Goal: Information Seeking & Learning: Learn about a topic

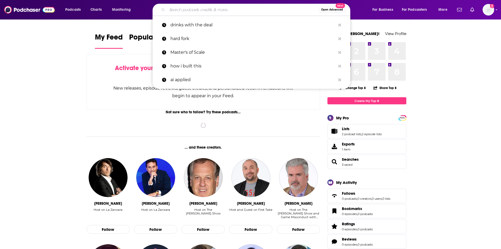
click at [200, 9] on input "Search podcasts, credits, & more..." at bounding box center [243, 10] width 152 height 8
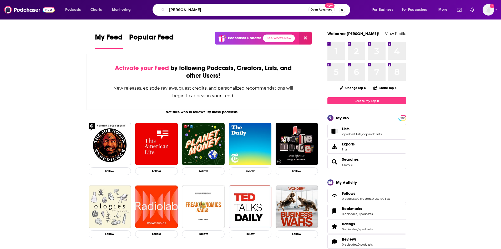
type input "[PERSON_NAME]"
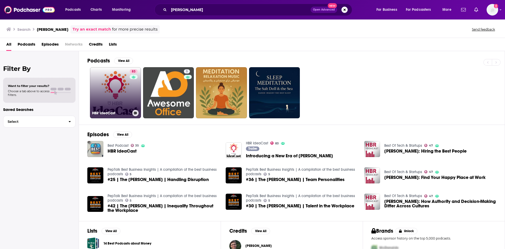
click at [114, 85] on link "83 [PERSON_NAME]" at bounding box center [115, 92] width 51 height 51
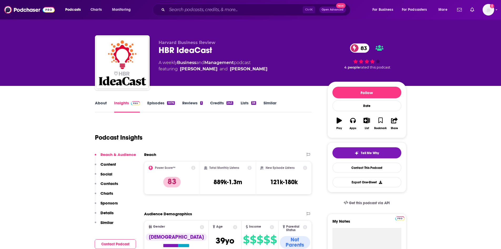
click at [157, 102] on link "Episodes 1076" at bounding box center [160, 106] width 27 height 12
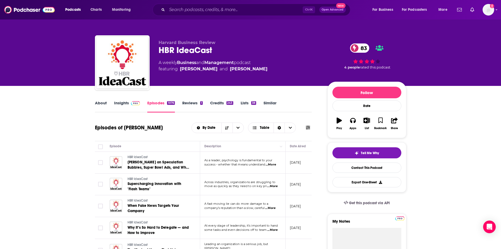
click at [125, 104] on link "Insights" at bounding box center [127, 106] width 26 height 12
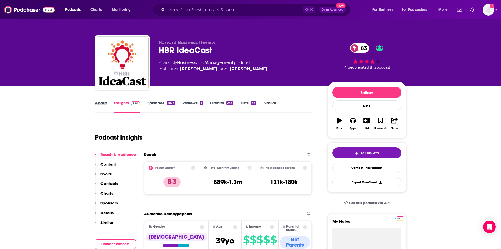
click at [107, 102] on div "About" at bounding box center [104, 106] width 19 height 12
click at [104, 104] on link "About" at bounding box center [101, 106] width 12 height 12
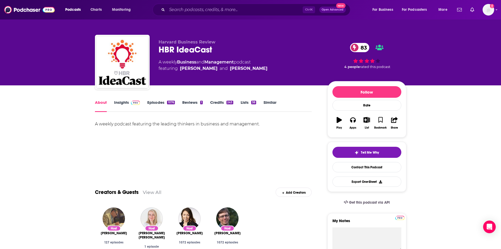
scroll to position [132, 0]
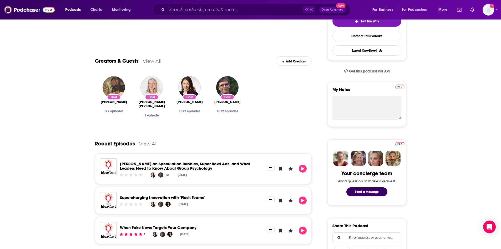
click at [154, 61] on link "View All" at bounding box center [152, 61] width 19 height 6
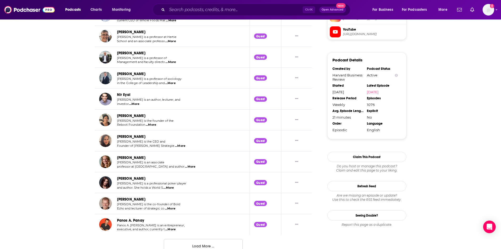
scroll to position [491, 0]
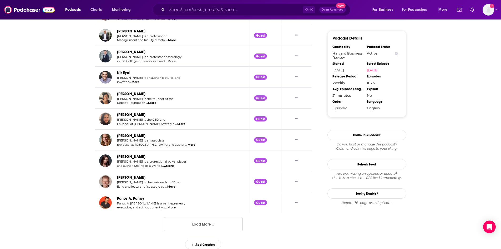
click at [187, 220] on button "Load More ..." at bounding box center [203, 224] width 79 height 14
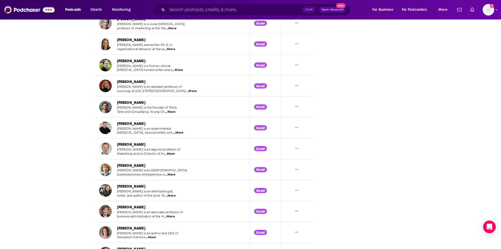
scroll to position [1008, 0]
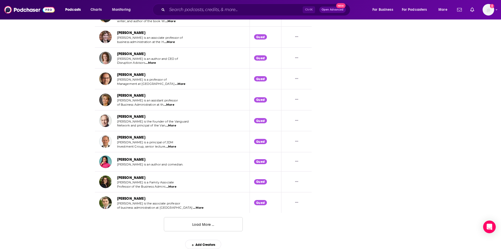
click at [198, 226] on button "Load More ..." at bounding box center [203, 224] width 79 height 14
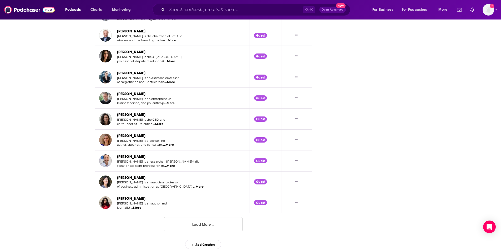
click at [209, 228] on button "Load More ..." at bounding box center [203, 224] width 79 height 14
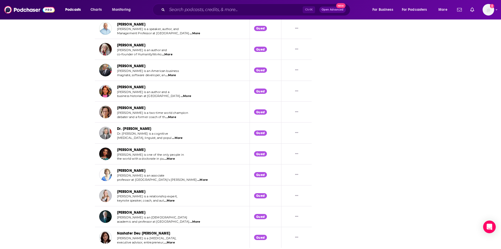
scroll to position [2051, 0]
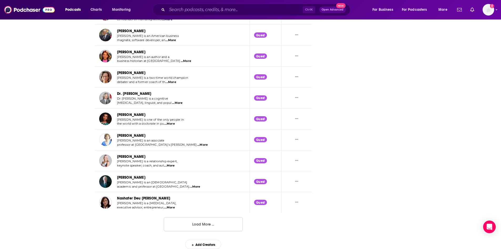
click at [193, 227] on button "Load More ..." at bounding box center [203, 224] width 79 height 14
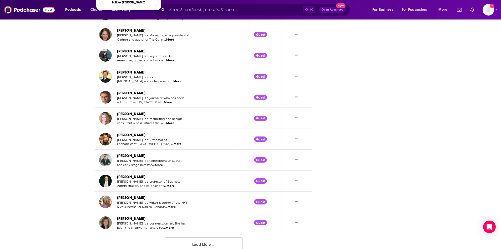
scroll to position [2571, 0]
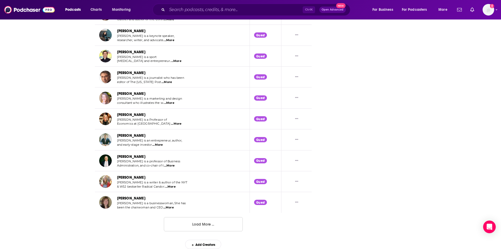
click at [182, 220] on button "Load More ..." at bounding box center [203, 224] width 79 height 14
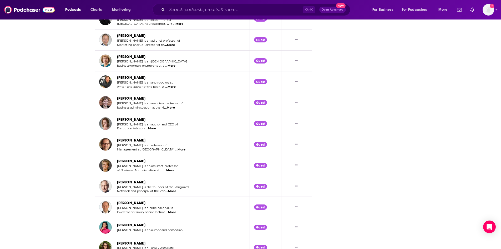
scroll to position [1170, 0]
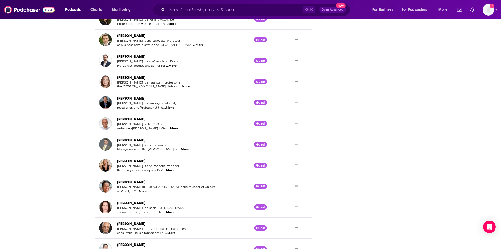
click at [168, 127] on span "...More" at bounding box center [173, 128] width 11 height 4
drag, startPoint x: 220, startPoint y: 126, endPoint x: 185, endPoint y: 126, distance: 34.5
click at [143, 128] on span "Anheuser-[PERSON_NAME] InBev" at bounding box center [142, 128] width 51 height 4
click at [168, 127] on span "...More" at bounding box center [173, 128] width 11 height 4
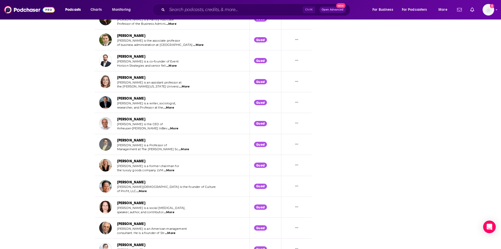
click at [165, 156] on td "[PERSON_NAME] [PERSON_NAME] is a former chairman for the luxury goods company L…" at bounding box center [172, 165] width 155 height 21
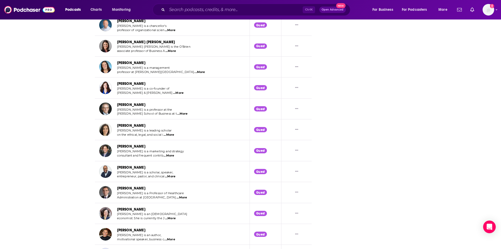
scroll to position [3089, 0]
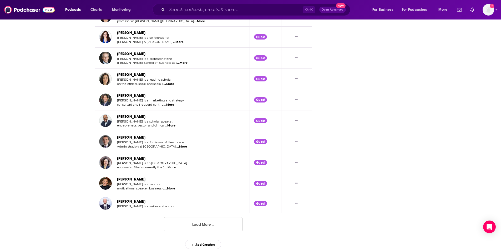
click at [205, 224] on button "Load More ..." at bounding box center [203, 224] width 79 height 14
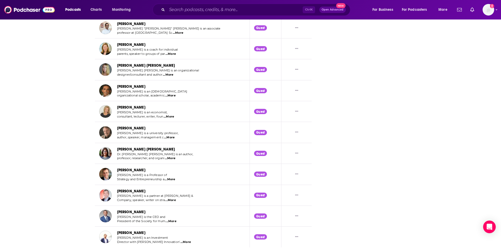
scroll to position [3612, 0]
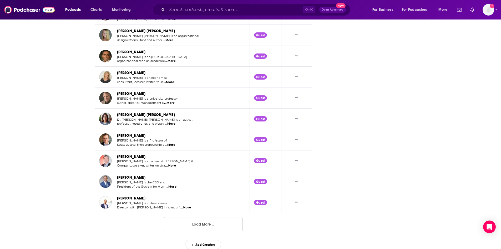
click at [204, 224] on button "Load More ..." at bounding box center [203, 224] width 79 height 14
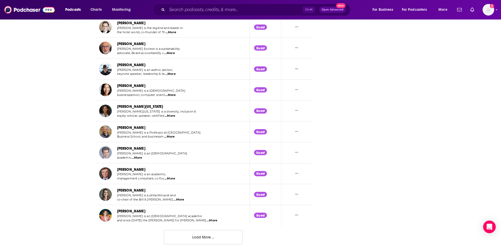
scroll to position [4132, 0]
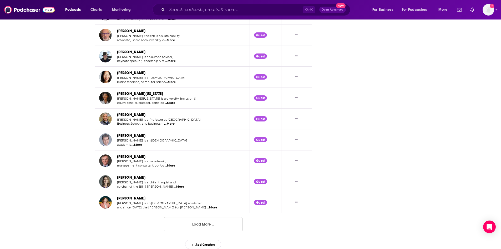
click at [199, 221] on button "Load More ..." at bounding box center [203, 224] width 79 height 14
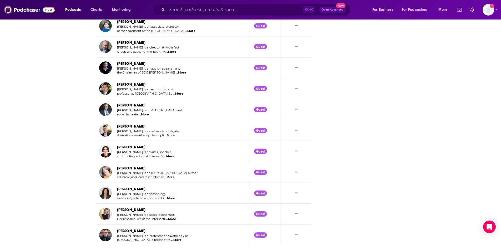
scroll to position [4654, 0]
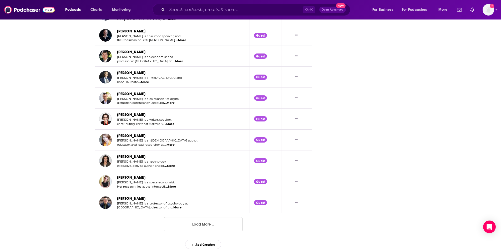
click at [198, 226] on button "Load More ..." at bounding box center [203, 224] width 79 height 14
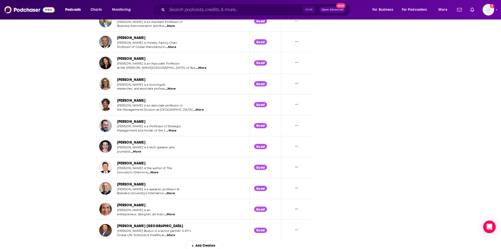
scroll to position [5003, 0]
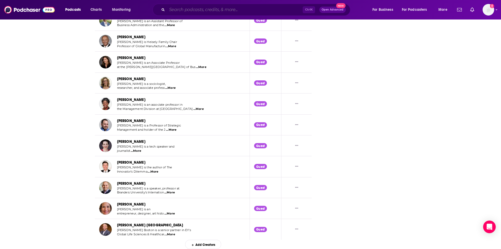
click at [180, 11] on input "Search podcasts, credits, & more..." at bounding box center [235, 10] width 136 height 8
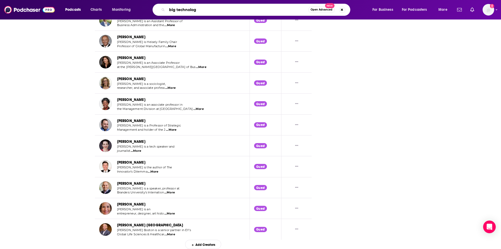
type input "big technology"
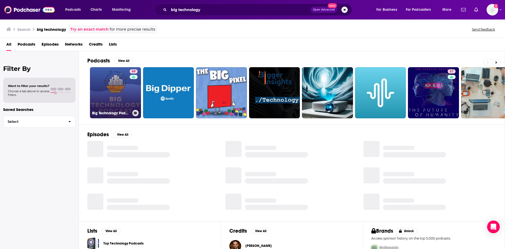
click at [127, 94] on link "69 Big Technology Podcast" at bounding box center [115, 92] width 51 height 51
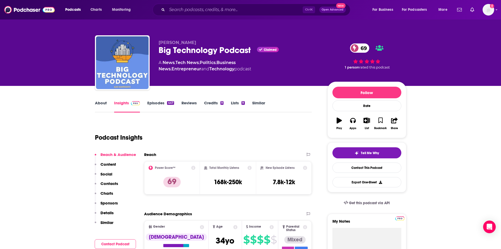
click at [101, 103] on link "About" at bounding box center [101, 106] width 12 height 12
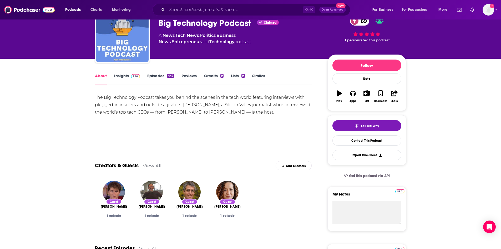
scroll to position [53, 0]
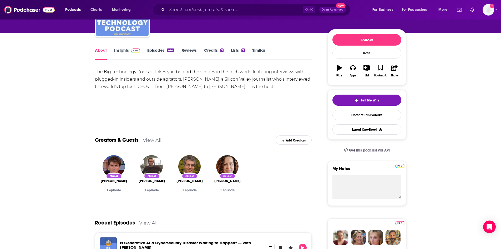
click at [149, 137] on div "Creators & Guests View All Add Creators" at bounding box center [203, 137] width 217 height 28
click at [150, 140] on link "View All" at bounding box center [152, 140] width 19 height 6
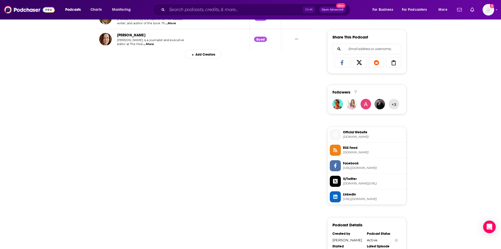
scroll to position [252, 0]
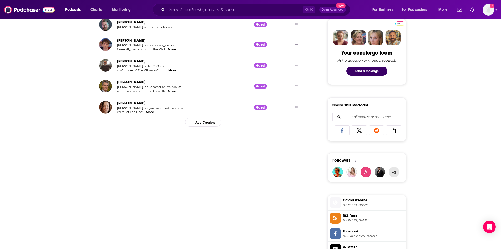
click at [172, 144] on div "Big Technology Podcast Creators & Guests List Search Input Search Creators... T…" at bounding box center [203, 164] width 217 height 590
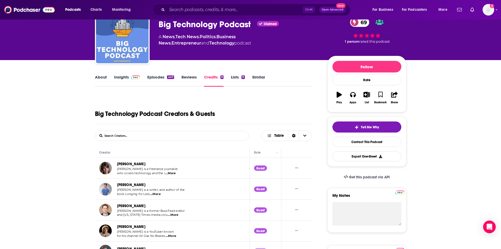
scroll to position [0, 0]
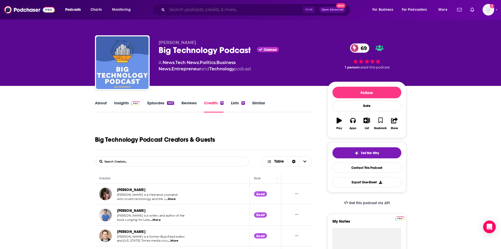
click at [224, 11] on input "Search podcasts, credits, & more..." at bounding box center [235, 10] width 136 height 8
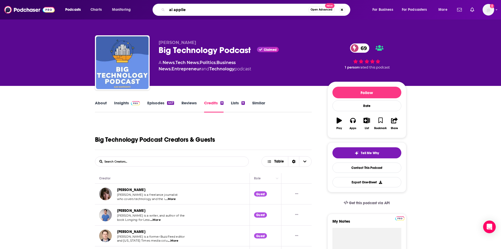
type input "ai applied"
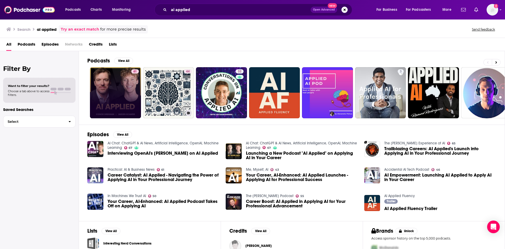
click at [107, 89] on link "61" at bounding box center [115, 92] width 51 height 51
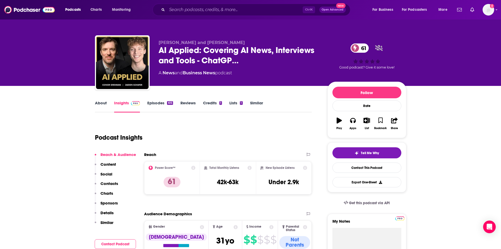
click at [99, 106] on link "About" at bounding box center [101, 106] width 12 height 12
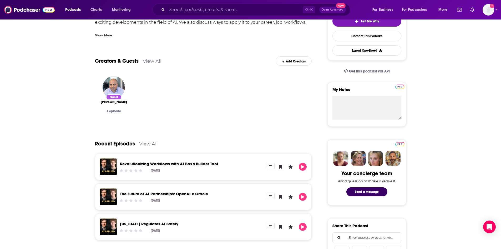
click at [147, 63] on link "View All" at bounding box center [152, 61] width 19 height 6
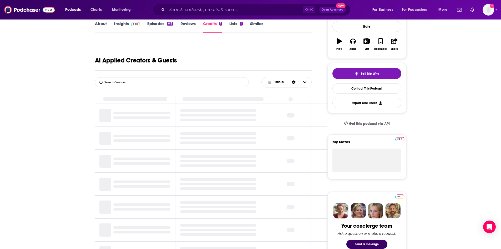
scroll to position [99, 0]
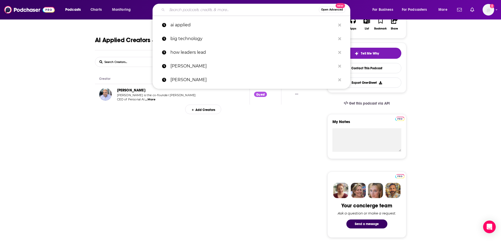
click at [207, 11] on input "Search podcasts, credits, & more..." at bounding box center [243, 10] width 152 height 8
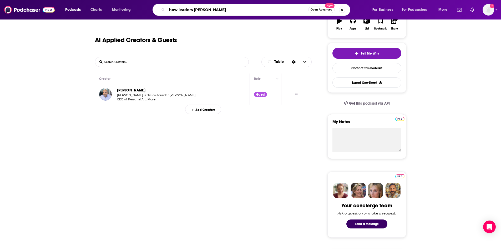
type input "how leaders lead"
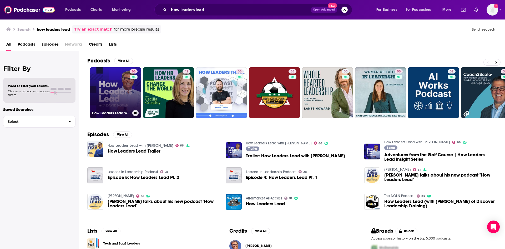
click at [107, 85] on link "66 How Leaders Lead with [PERSON_NAME]" at bounding box center [115, 92] width 51 height 51
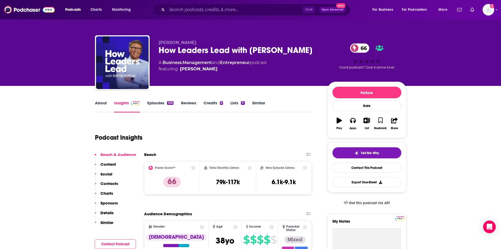
click at [103, 104] on link "About" at bounding box center [101, 106] width 12 height 12
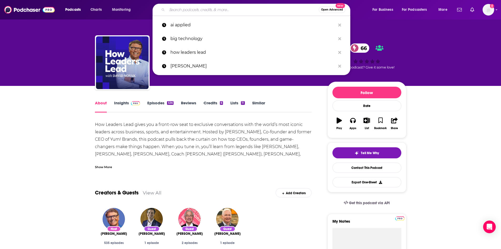
drag, startPoint x: 230, startPoint y: 12, endPoint x: 231, endPoint y: 10, distance: 2.8
click at [231, 11] on input "Search podcasts, credits, & more..." at bounding box center [243, 10] width 152 height 8
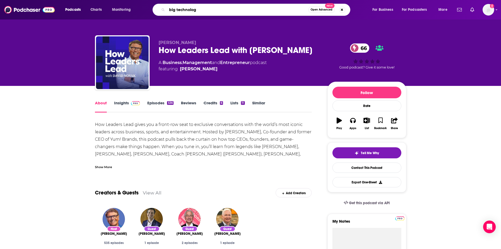
type input "big technology"
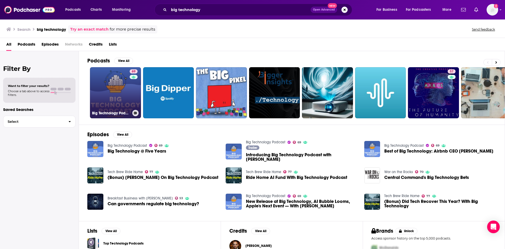
click at [128, 88] on link "69 Big Technology Podcast" at bounding box center [115, 92] width 51 height 51
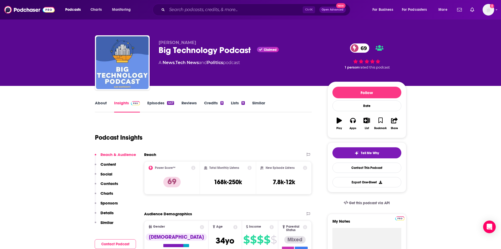
click at [105, 106] on link "About" at bounding box center [101, 106] width 12 height 12
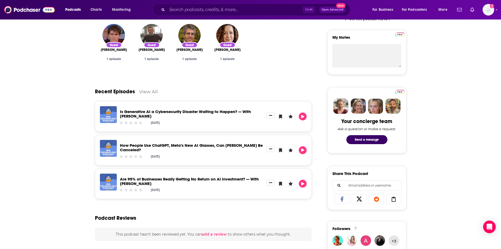
scroll to position [184, 0]
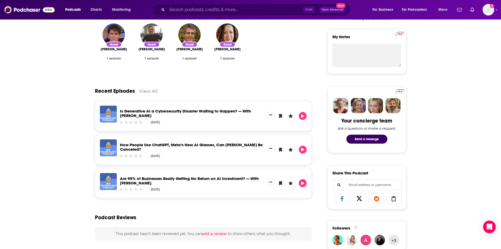
click at [125, 114] on link "Is Generative AI a Cybersecurity Disaster Waiting to Happen? — With [PERSON_NAM…" at bounding box center [185, 112] width 131 height 9
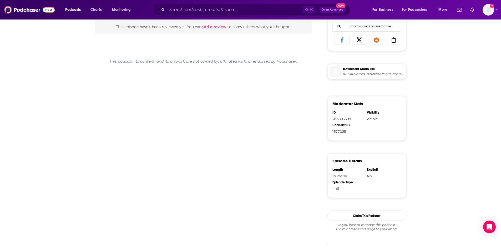
scroll to position [23, 0]
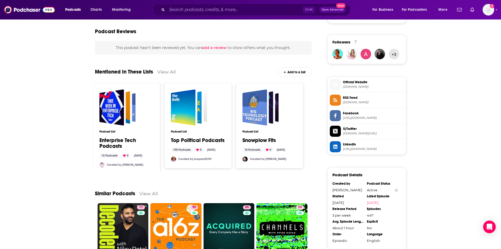
scroll to position [316, 0]
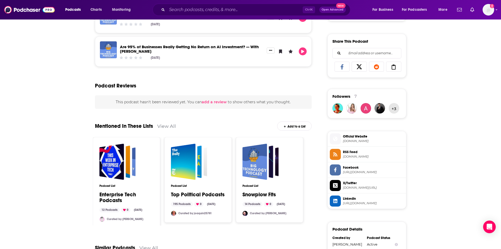
click at [339, 199] on span at bounding box center [335, 201] width 11 height 6
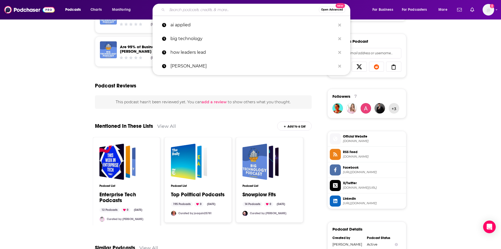
click at [220, 9] on input "Search podcasts, credits, & more..." at bounding box center [243, 10] width 152 height 8
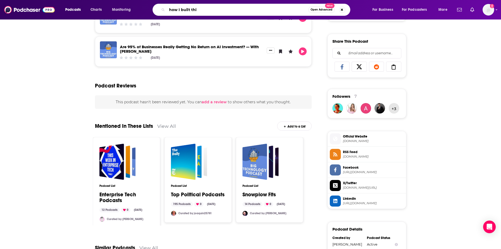
type input "how I built this"
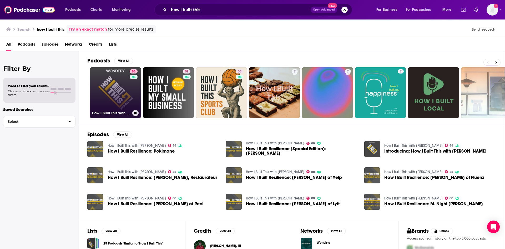
click at [118, 91] on link "88 How I Built This with [PERSON_NAME]" at bounding box center [115, 92] width 51 height 51
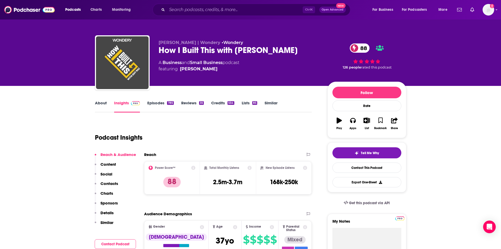
click at [99, 105] on link "About" at bounding box center [101, 106] width 12 height 12
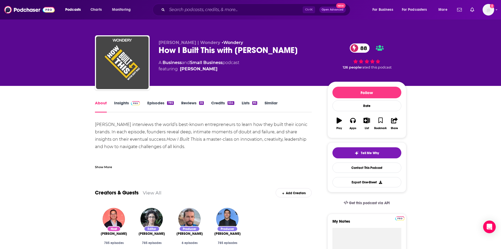
click at [211, 144] on div "[PERSON_NAME] interviews the world’s best-known entrepreneurs to learn how they…" at bounding box center [203, 158] width 217 height 74
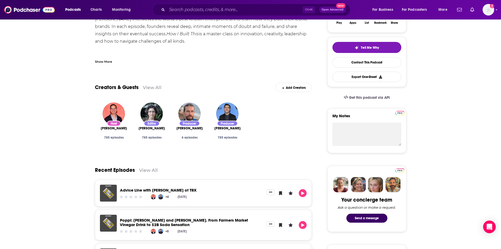
click at [147, 88] on link "View All" at bounding box center [152, 87] width 19 height 6
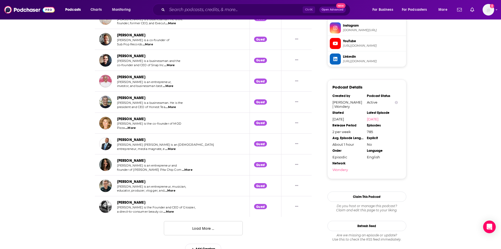
scroll to position [510, 0]
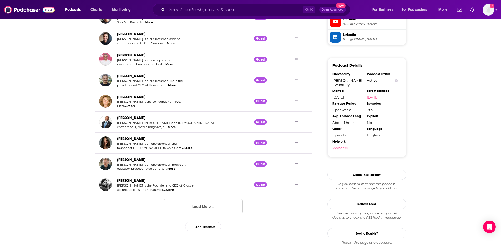
click at [189, 205] on button "Load More ..." at bounding box center [203, 206] width 79 height 14
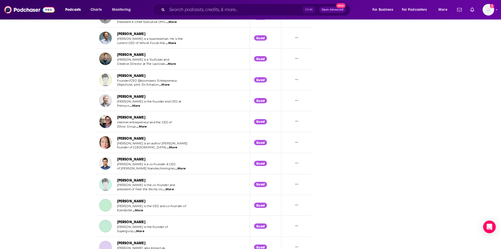
scroll to position [1010, 0]
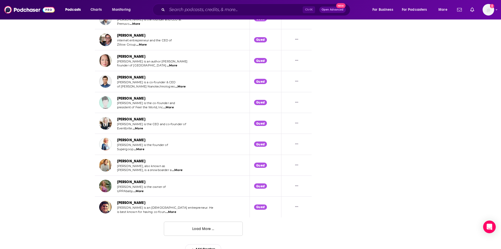
click at [193, 230] on button "Load More ..." at bounding box center [203, 228] width 79 height 14
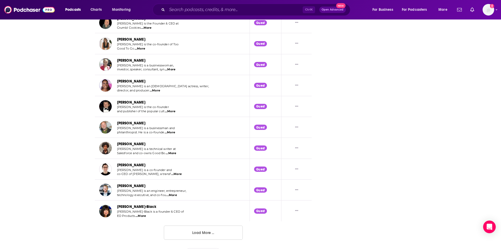
scroll to position [1535, 0]
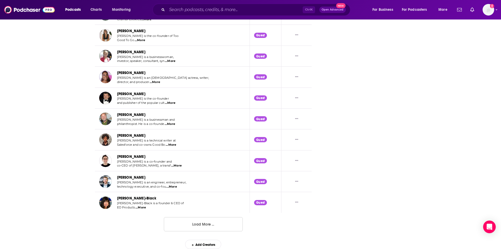
click at [193, 226] on button "Load More ..." at bounding box center [203, 224] width 79 height 14
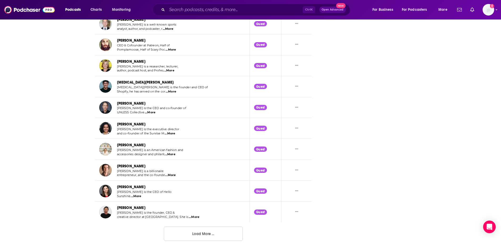
scroll to position [2056, 0]
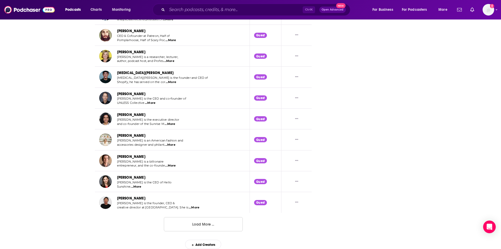
click at [190, 224] on button "Load More ..." at bounding box center [203, 224] width 79 height 14
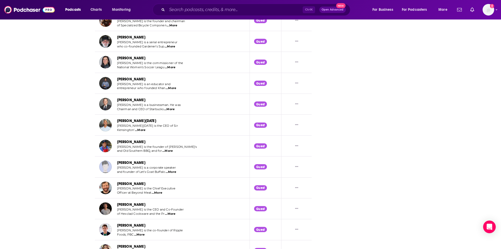
scroll to position [2573, 0]
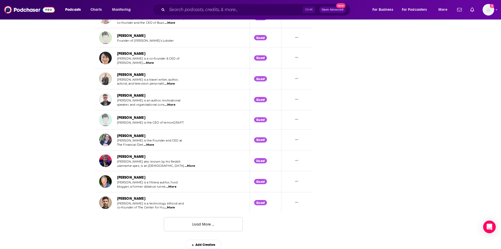
click at [185, 223] on button "Load More ..." at bounding box center [203, 224] width 79 height 14
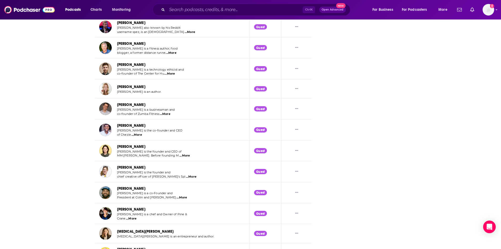
scroll to position [2862, 0]
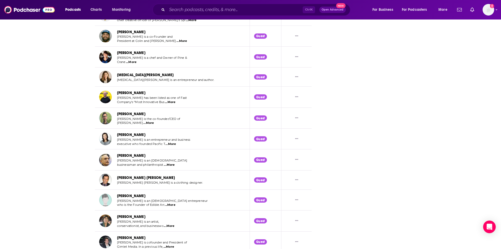
drag, startPoint x: 180, startPoint y: 219, endPoint x: 13, endPoint y: 192, distance: 168.9
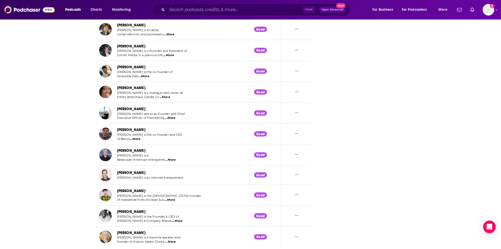
scroll to position [3088, 0]
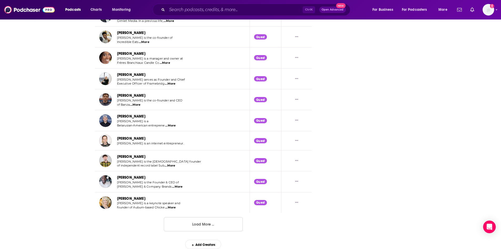
click at [191, 225] on button "Load More ..." at bounding box center [203, 224] width 79 height 14
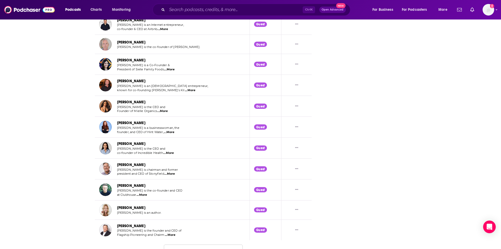
scroll to position [3605, 0]
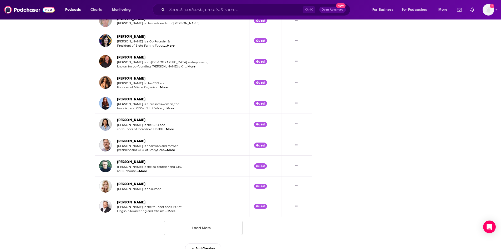
click at [183, 223] on button "Load More ..." at bounding box center [203, 227] width 79 height 14
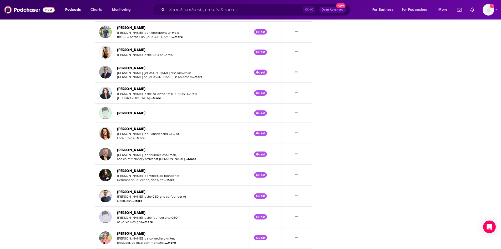
scroll to position [4120, 0]
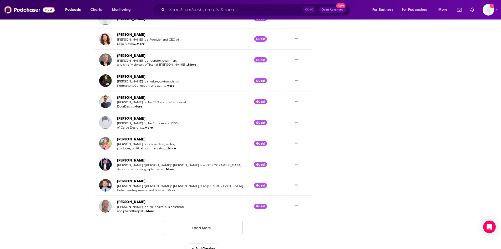
click at [182, 223] on button "Load More ..." at bounding box center [203, 227] width 79 height 14
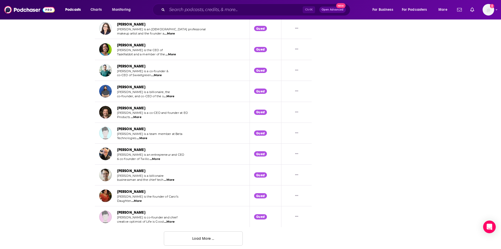
scroll to position [4640, 0]
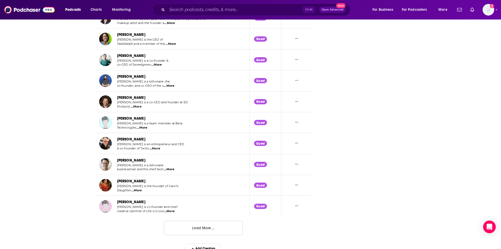
click at [180, 224] on button "Load More ..." at bounding box center [203, 227] width 79 height 14
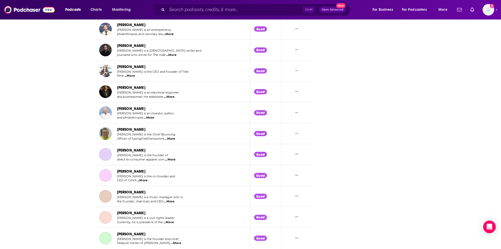
scroll to position [5163, 0]
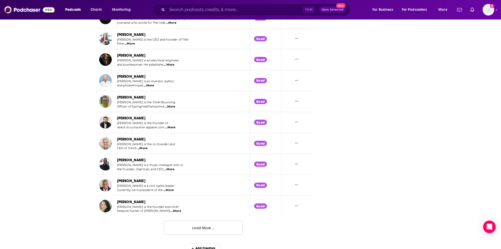
click at [179, 226] on button "Load More ..." at bounding box center [203, 227] width 79 height 14
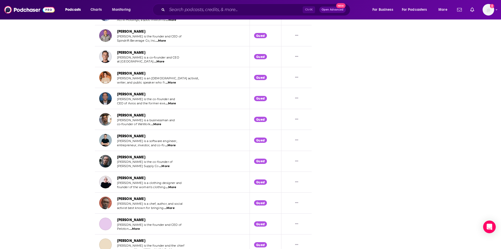
scroll to position [5684, 0]
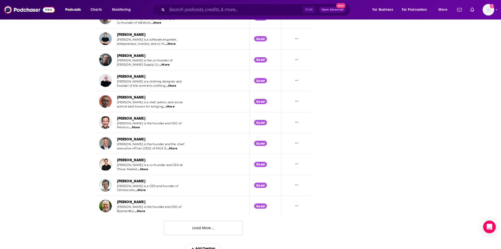
click at [181, 225] on button "Load More ..." at bounding box center [203, 227] width 79 height 14
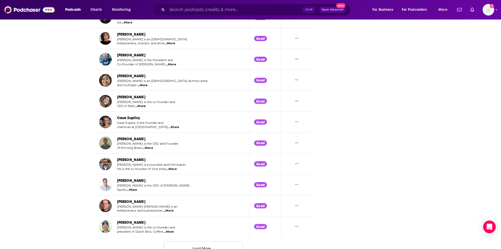
scroll to position [6200, 0]
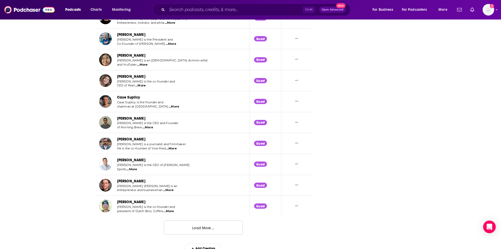
click at [178, 229] on button "Load More ..." at bounding box center [203, 227] width 79 height 14
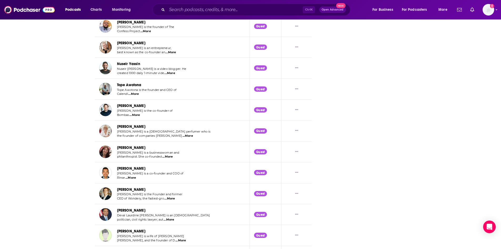
scroll to position [6720, 0]
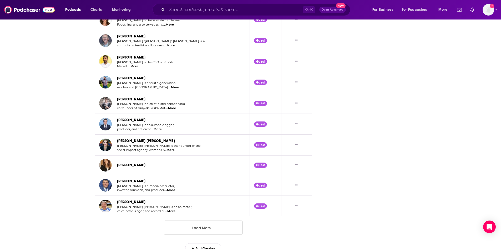
click at [175, 229] on button "Load More ..." at bounding box center [203, 227] width 79 height 14
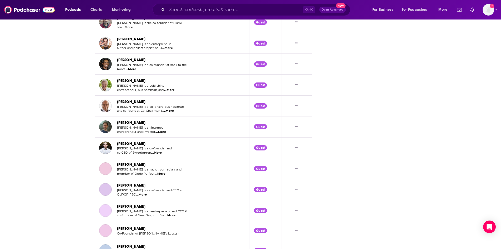
scroll to position [7240, 0]
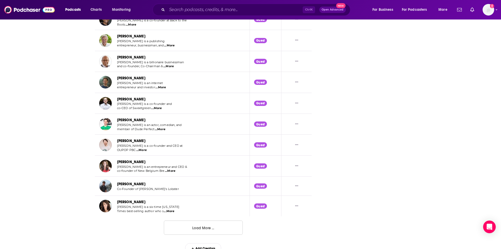
click at [175, 231] on button "Load More ..." at bounding box center [203, 227] width 79 height 14
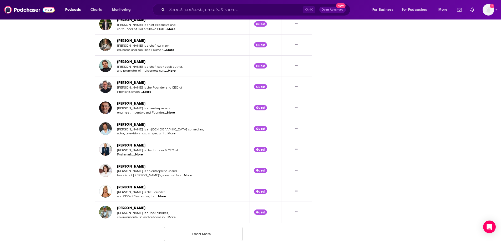
scroll to position [7757, 0]
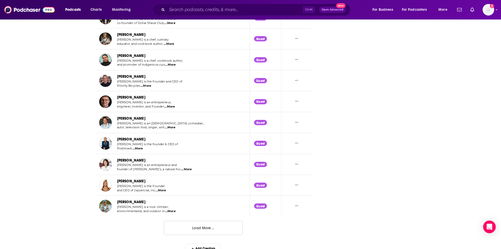
click at [196, 225] on button "Load More ..." at bounding box center [203, 227] width 79 height 14
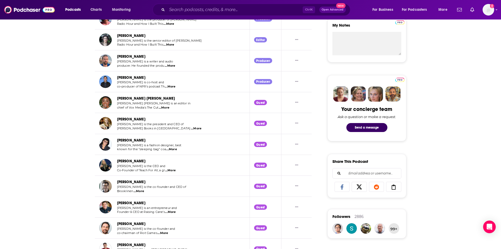
scroll to position [346, 0]
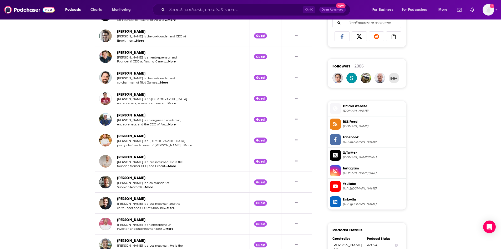
click at [168, 207] on span "...More" at bounding box center [169, 208] width 11 height 4
drag, startPoint x: 143, startPoint y: 199, endPoint x: 117, endPoint y: 198, distance: 25.5
click at [117, 198] on div "[PERSON_NAME]" at bounding box center [149, 198] width 64 height 6
copy link "[PERSON_NAME]"
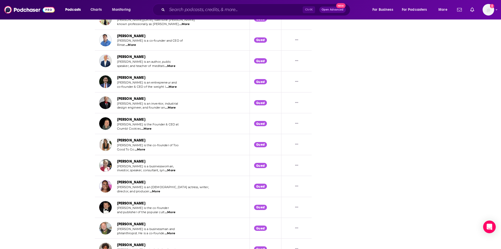
scroll to position [1576, 0]
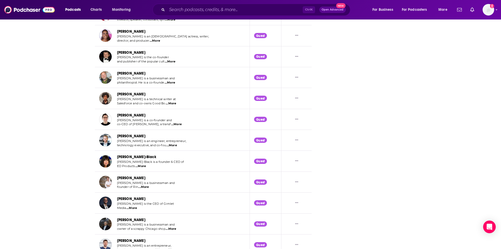
drag, startPoint x: 117, startPoint y: 114, endPoint x: 145, endPoint y: 115, distance: 28.2
click at [145, 115] on div "[PERSON_NAME] [PERSON_NAME] is a co-founder and co-CEO of [PERSON_NAME], a tran…" at bounding box center [140, 119] width 83 height 14
copy link "[PERSON_NAME]"
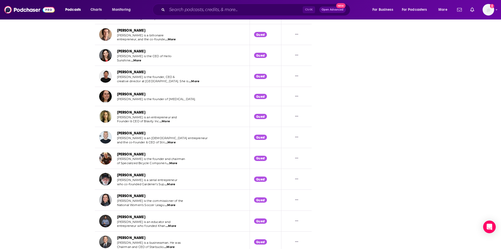
scroll to position [2320, 0]
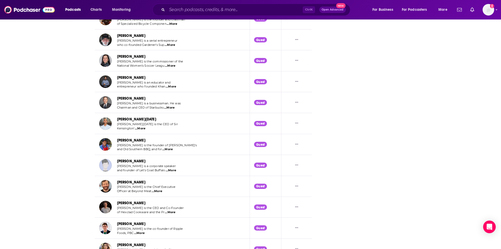
drag, startPoint x: 144, startPoint y: 98, endPoint x: 117, endPoint y: 99, distance: 27.4
click at [117, 99] on div "[PERSON_NAME]" at bounding box center [149, 98] width 64 height 6
copy link "[PERSON_NAME]"
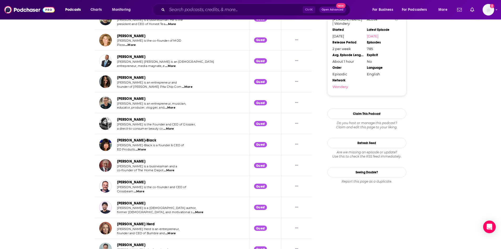
scroll to position [801, 0]
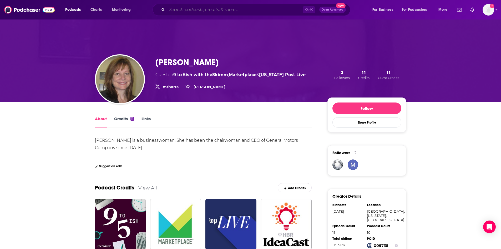
click at [224, 9] on input "Search podcasts, credits, & more..." at bounding box center [235, 10] width 136 height 8
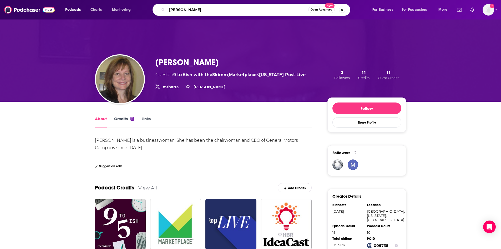
type input "[PERSON_NAME]"
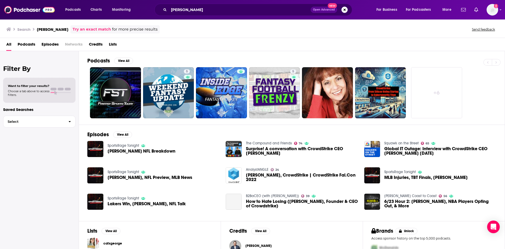
click at [255, 244] on span "George Kurtz" at bounding box center [258, 245] width 26 height 4
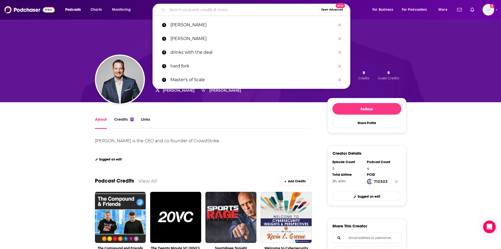
click at [236, 8] on input "Search podcasts, credits, & more..." at bounding box center [243, 10] width 152 height 8
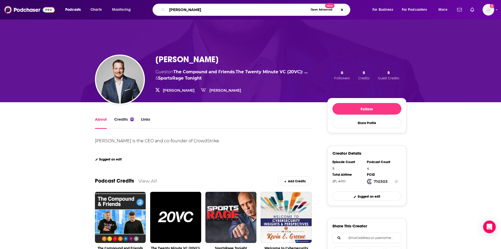
type input "[PERSON_NAME]"
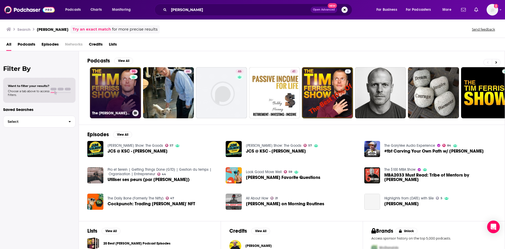
click at [111, 98] on link "90 The Tim Ferriss Show" at bounding box center [115, 92] width 51 height 51
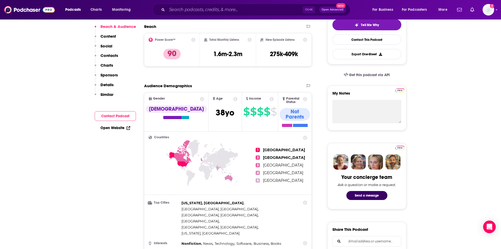
scroll to position [184, 0]
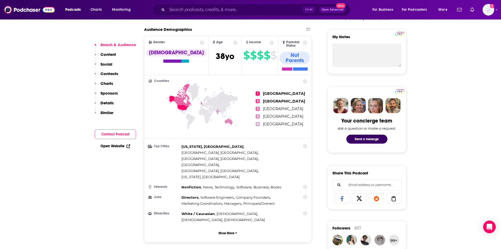
click at [129, 149] on div "Open Website" at bounding box center [115, 146] width 41 height 10
click at [127, 147] on icon at bounding box center [129, 146] width 4 height 4
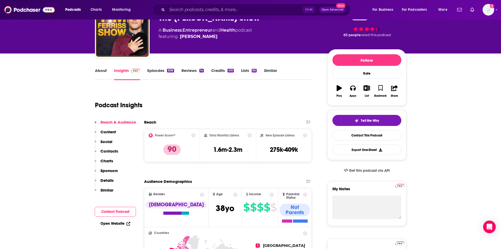
scroll to position [0, 0]
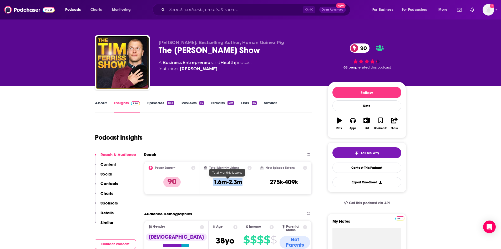
drag, startPoint x: 218, startPoint y: 181, endPoint x: 251, endPoint y: 182, distance: 32.9
click at [251, 182] on div "Total Monthly Listens 1.6m-2.3m" at bounding box center [228, 177] width 48 height 24
copy h3 "1.6m-2.3m"
drag, startPoint x: 275, startPoint y: 178, endPoint x: 299, endPoint y: 180, distance: 24.6
click at [299, 180] on div "New Episode Listens 275k-409k" at bounding box center [283, 177] width 47 height 24
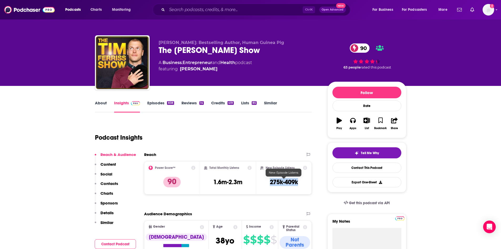
copy h3 "275k-409k"
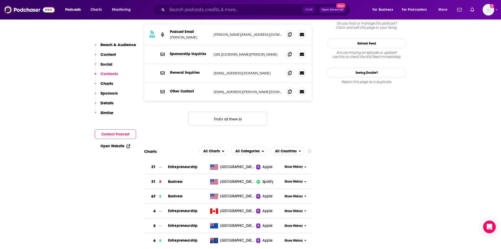
scroll to position [631, 0]
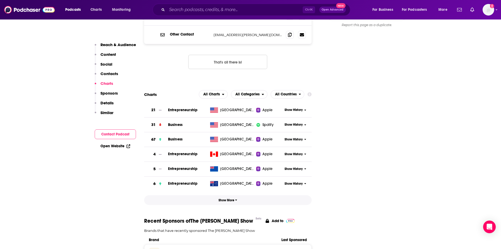
click at [294, 195] on button "Show More" at bounding box center [228, 200] width 168 height 10
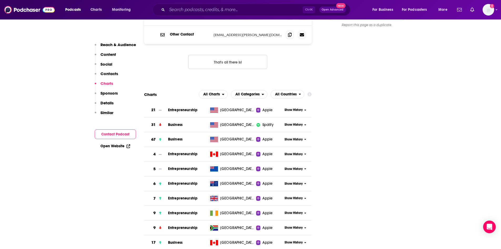
click at [250, 191] on td "[GEOGRAPHIC_DATA]" at bounding box center [232, 198] width 48 height 15
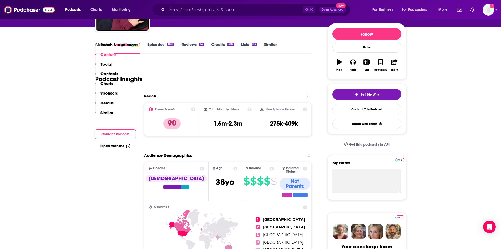
scroll to position [0, 0]
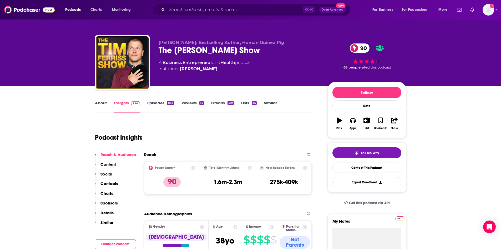
click at [102, 103] on link "About" at bounding box center [101, 106] width 12 height 12
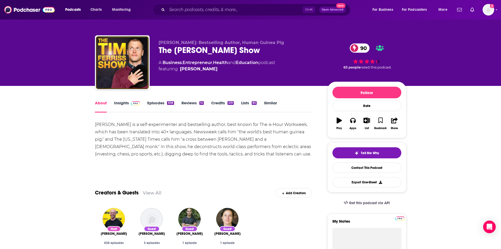
click at [153, 193] on link "View All" at bounding box center [152, 193] width 19 height 6
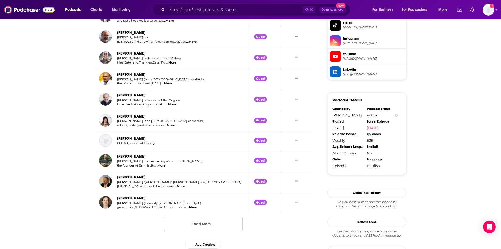
scroll to position [509, 0]
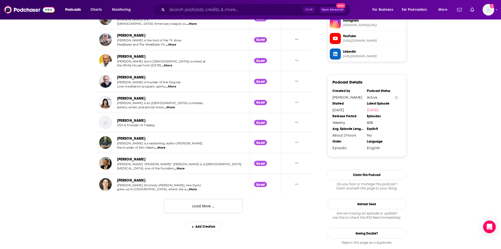
click at [173, 206] on button "Load More ..." at bounding box center [203, 206] width 79 height 14
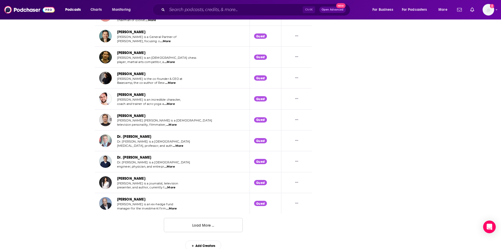
scroll to position [1014, 0]
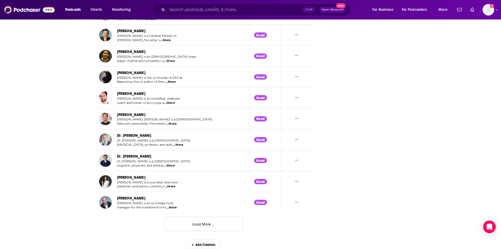
click at [177, 223] on button "Load More ..." at bounding box center [203, 223] width 79 height 14
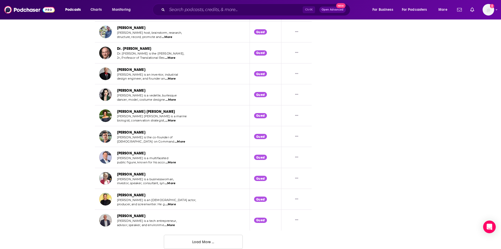
scroll to position [1535, 0]
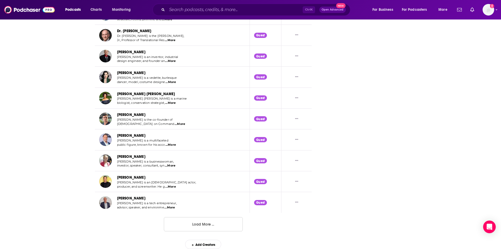
click at [199, 226] on button "Load More ..." at bounding box center [203, 224] width 79 height 14
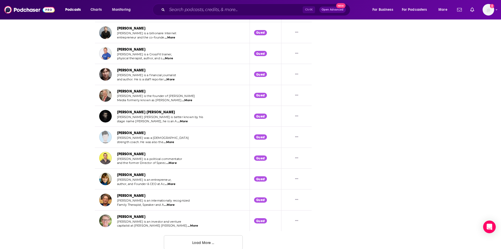
scroll to position [2057, 0]
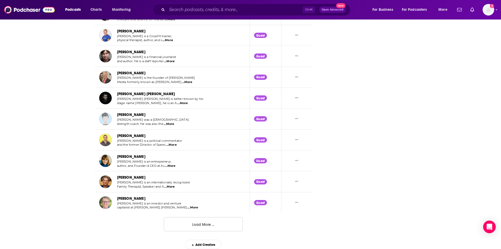
click at [201, 225] on button "Load More ..." at bounding box center [203, 224] width 79 height 14
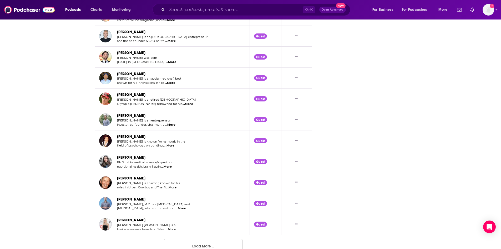
scroll to position [2579, 0]
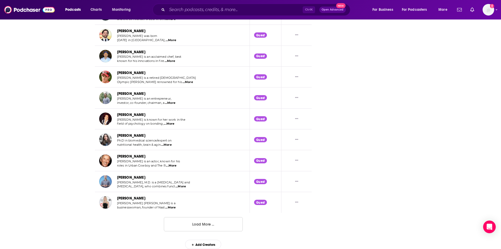
click at [200, 222] on button "Load More ..." at bounding box center [203, 224] width 79 height 14
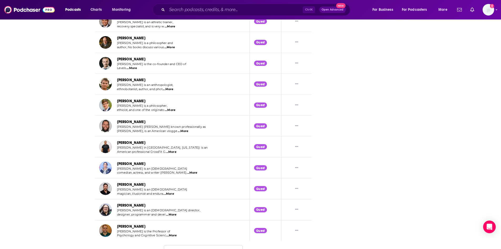
scroll to position [3098, 0]
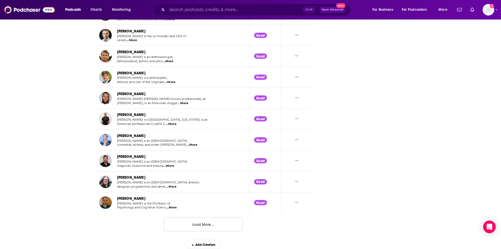
click at [205, 225] on button "Load More ..." at bounding box center [203, 224] width 79 height 14
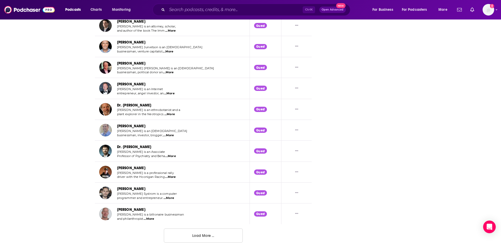
scroll to position [3617, 0]
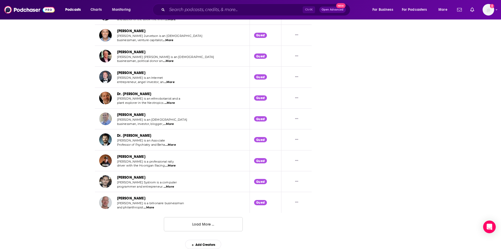
click at [172, 123] on span "...More" at bounding box center [168, 124] width 11 height 4
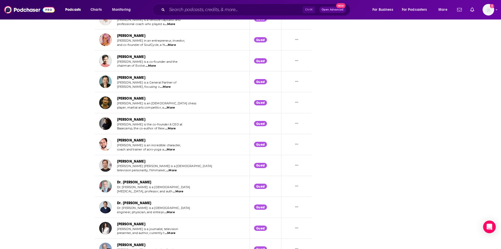
scroll to position [1175, 0]
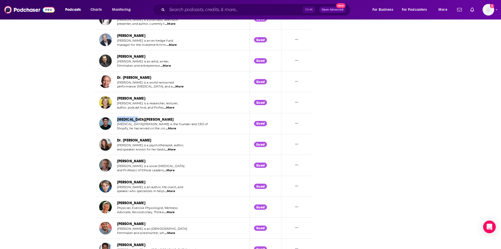
drag, startPoint x: 136, startPoint y: 120, endPoint x: 117, endPoint y: 119, distance: 19.2
click at [117, 119] on div "[MEDICAL_DATA][PERSON_NAME]" at bounding box center [162, 119] width 91 height 6
copy link "[MEDICAL_DATA][PERSON_NAME]"
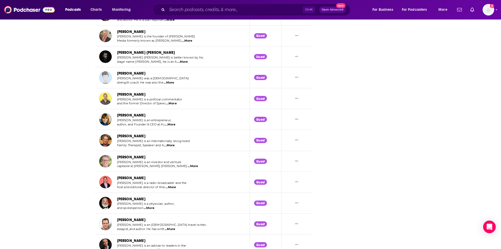
scroll to position [2474, 0]
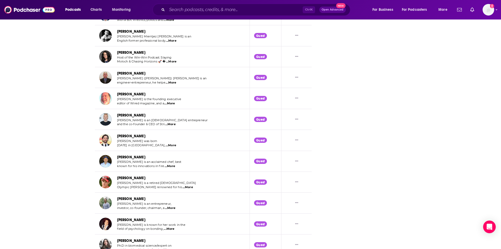
click at [173, 124] on span "...More" at bounding box center [170, 124] width 11 height 4
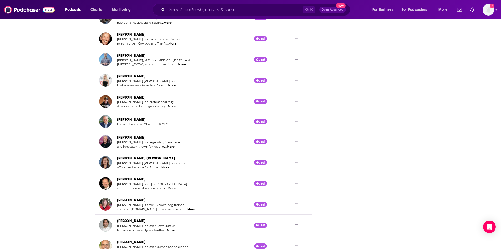
scroll to position [2909, 0]
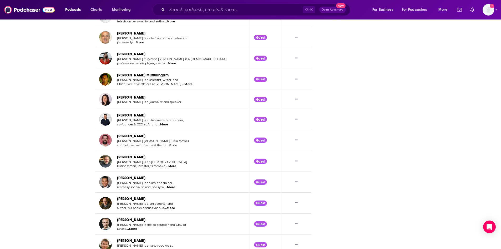
click at [166, 124] on span "...More" at bounding box center [163, 124] width 11 height 4
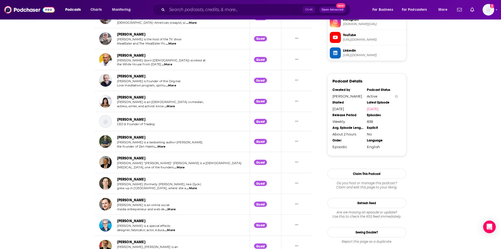
scroll to position [2912, 0]
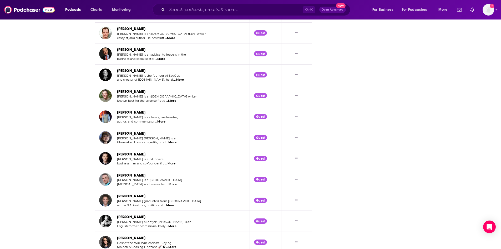
scroll to position [2275, 0]
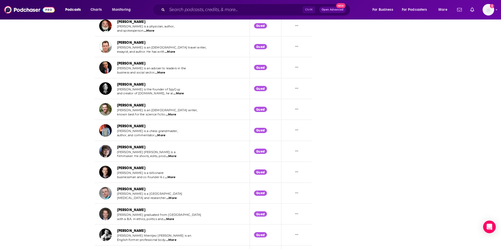
click at [171, 177] on span "...More" at bounding box center [170, 177] width 11 height 4
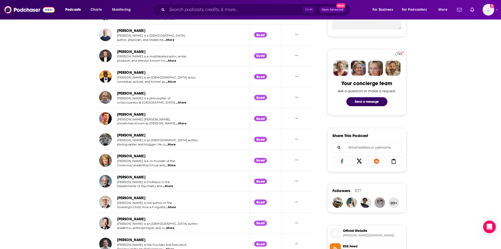
scroll to position [276, 0]
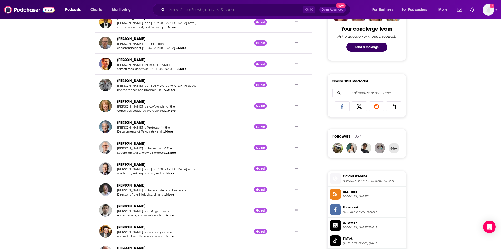
click at [200, 9] on input "Search podcasts, credits, & more..." at bounding box center [235, 10] width 136 height 8
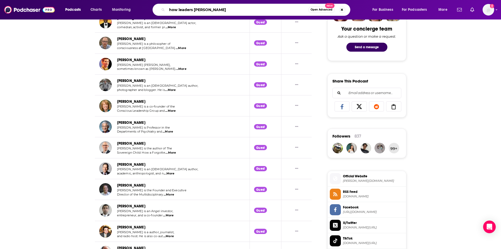
type input "how leaders lead"
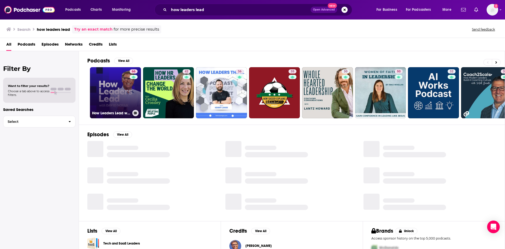
click at [120, 90] on link "66 How Leaders Lead with [PERSON_NAME]" at bounding box center [115, 92] width 51 height 51
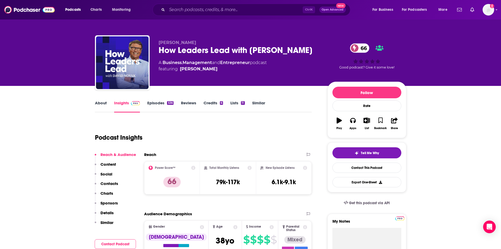
click at [100, 101] on link "About" at bounding box center [101, 106] width 12 height 12
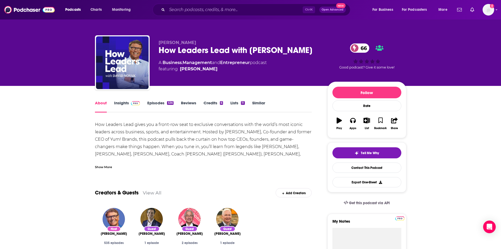
click at [109, 168] on div "Show More" at bounding box center [103, 166] width 17 height 5
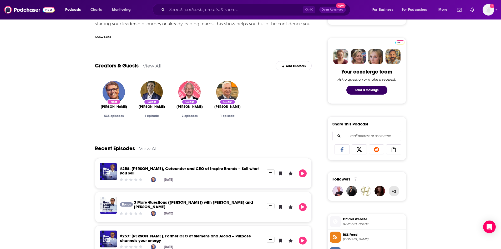
scroll to position [210, 0]
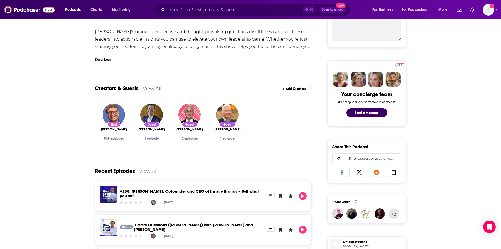
click at [149, 89] on link "View All" at bounding box center [152, 88] width 19 height 6
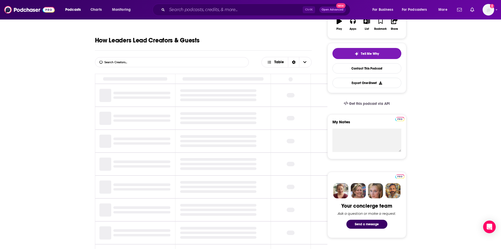
scroll to position [99, 0]
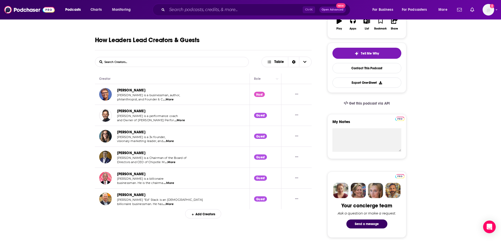
click at [201, 214] on div "Add Creators" at bounding box center [203, 213] width 36 height 9
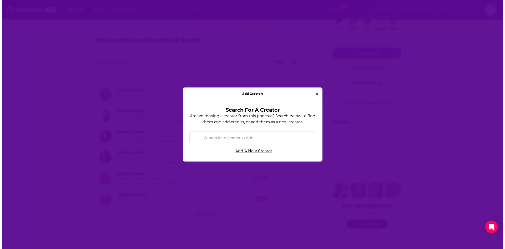
scroll to position [0, 0]
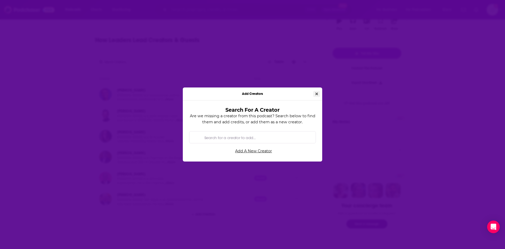
click at [316, 95] on icon "Close" at bounding box center [316, 94] width 3 height 4
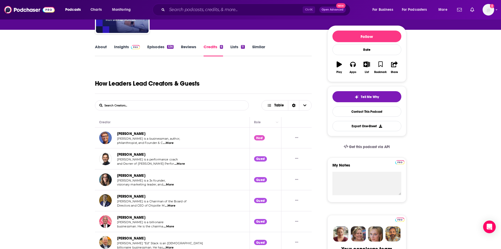
scroll to position [105, 0]
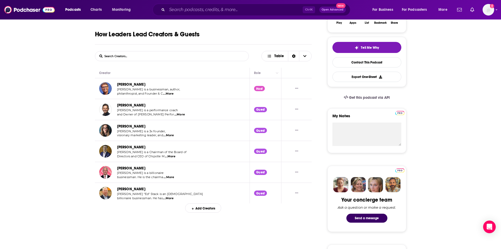
click at [172, 199] on span "...More" at bounding box center [168, 198] width 11 height 4
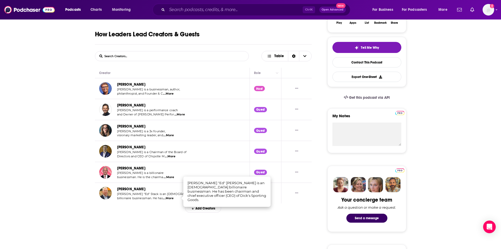
click at [172, 154] on p "Brian Niccol is a Chairman of the Board of" at bounding box center [151, 152] width 69 height 4
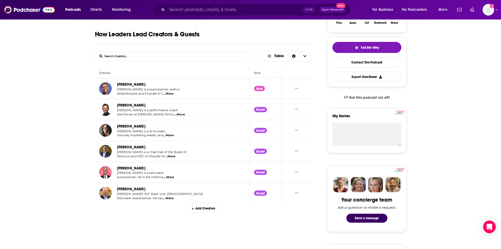
click at [172, 157] on span "...More" at bounding box center [170, 156] width 11 height 4
drag, startPoint x: 72, startPoint y: 138, endPoint x: 101, endPoint y: 121, distance: 34.1
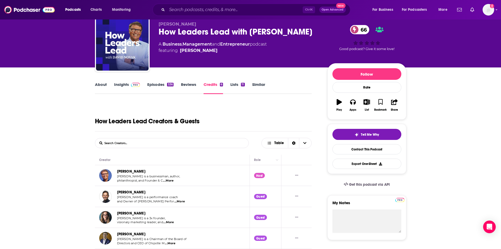
scroll to position [0, 0]
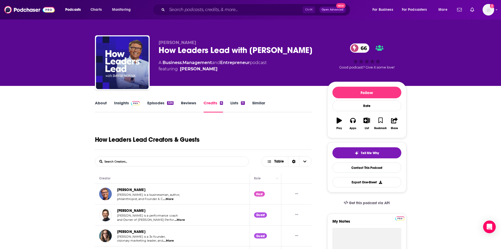
click at [97, 102] on link "About" at bounding box center [101, 106] width 12 height 12
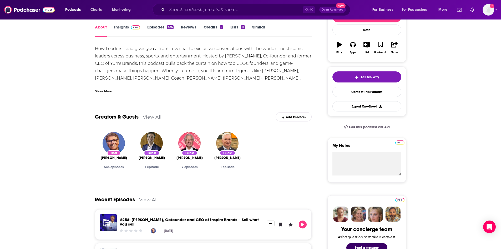
scroll to position [26, 0]
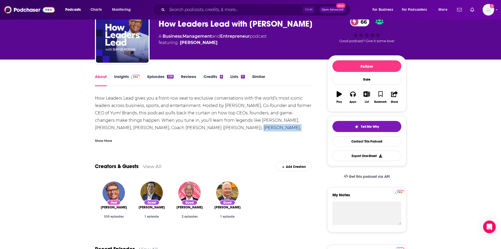
drag, startPoint x: 215, startPoint y: 127, endPoint x: 260, endPoint y: 129, distance: 45.1
click at [260, 129] on div "How Leaders Lead gives you a front-row seat to exclusive conversations with the…" at bounding box center [203, 167] width 217 height 147
click at [216, 119] on div "How Leaders Lead gives you a front-row seat to exclusive conversations with the…" at bounding box center [203, 167] width 217 height 147
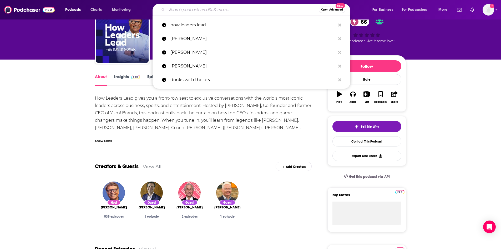
click at [190, 11] on input "Search podcasts, credits, & more..." at bounding box center [243, 10] width 152 height 8
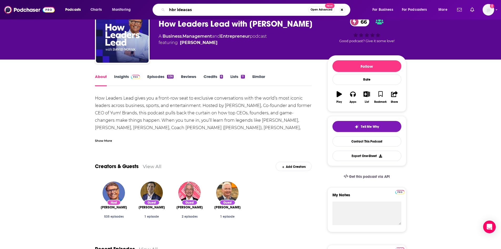
type input "[PERSON_NAME]"
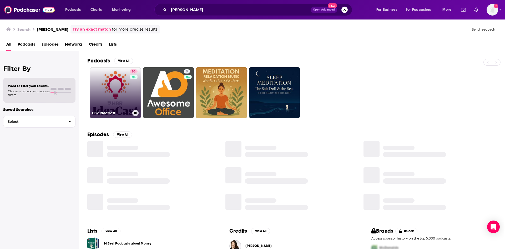
click at [99, 90] on link "83 [PERSON_NAME]" at bounding box center [115, 92] width 51 height 51
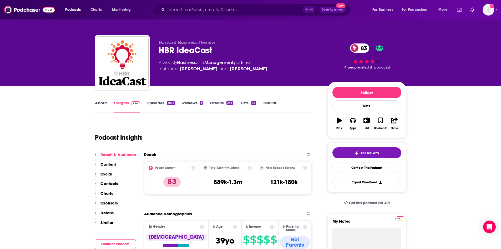
click at [102, 101] on link "About" at bounding box center [101, 106] width 12 height 12
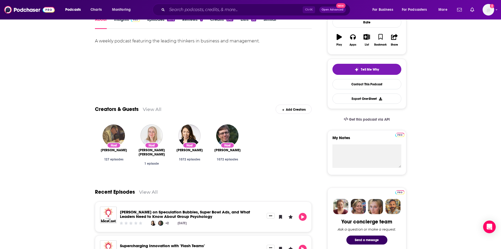
scroll to position [132, 0]
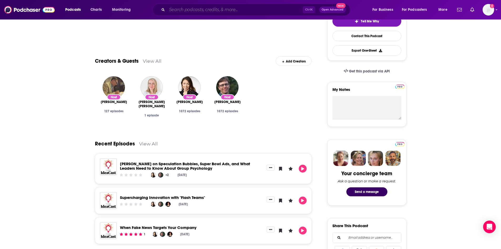
click at [274, 6] on input "Search podcasts, credits, & more..." at bounding box center [235, 10] width 136 height 8
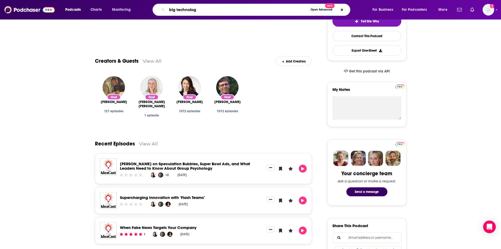
type input "big technology"
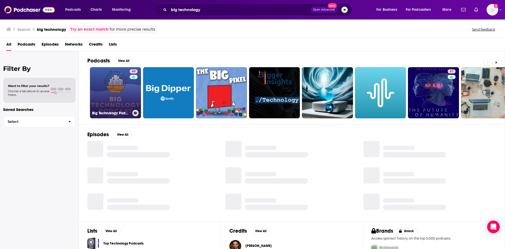
click at [133, 90] on div "69" at bounding box center [134, 89] width 9 height 41
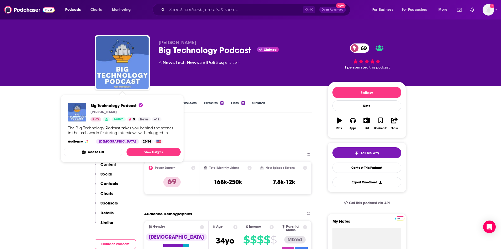
click at [241, 124] on div "Podcast Insights" at bounding box center [201, 134] width 213 height 27
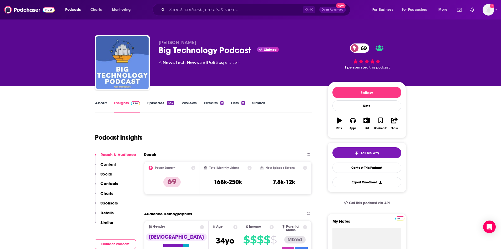
click at [104, 101] on link "About" at bounding box center [101, 106] width 12 height 12
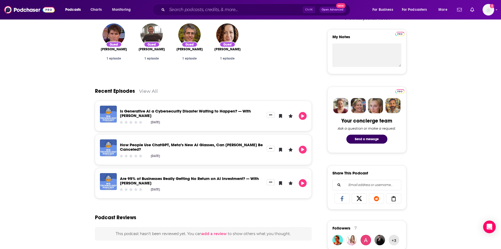
scroll to position [26, 0]
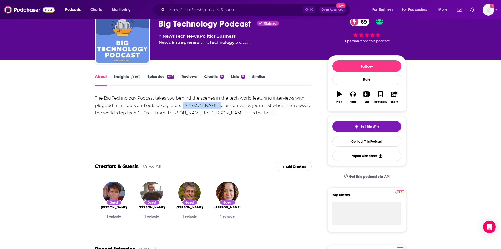
drag, startPoint x: 186, startPoint y: 104, endPoint x: 215, endPoint y: 104, distance: 28.7
click at [215, 104] on div "The Big Technology Podcast takes you behind the scenes in the tech world featur…" at bounding box center [203, 105] width 217 height 22
copy div "[PERSON_NAME]"
click at [176, 128] on div "The Big Technology Podcast takes you behind the scenes in the tech world featur…" at bounding box center [203, 112] width 217 height 37
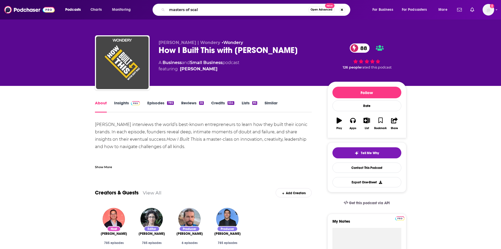
type input "masters of scale"
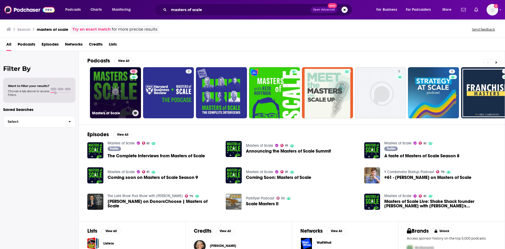
click at [116, 98] on link "81 Masters of Scale" at bounding box center [115, 92] width 51 height 51
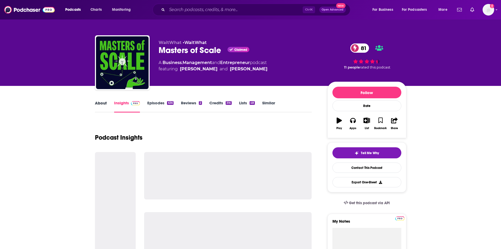
click at [107, 102] on div "About" at bounding box center [104, 106] width 19 height 12
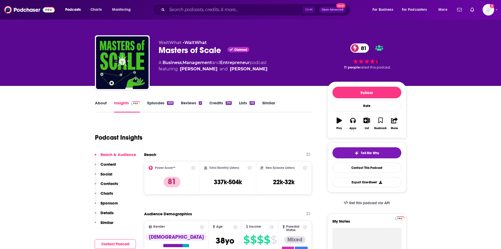
click at [105, 104] on link "About" at bounding box center [101, 106] width 12 height 12
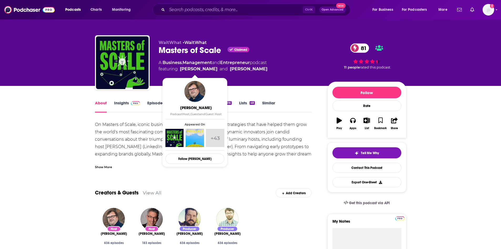
click at [253, 127] on div "On Masters of Scale, iconic business leaders share lessons and strategies that …" at bounding box center [203, 143] width 217 height 44
drag, startPoint x: 252, startPoint y: 68, endPoint x: 181, endPoint y: 69, distance: 71.3
click at [181, 69] on span "featuring Reid Hoffman and Bob Safian" at bounding box center [213, 69] width 109 height 6
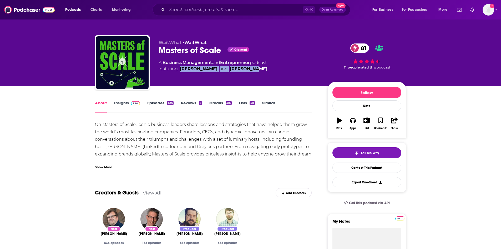
copy span "Reid Hoffman and Bob Safian"
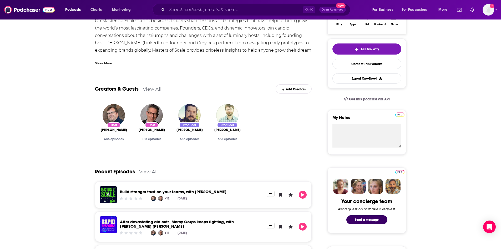
scroll to position [105, 0]
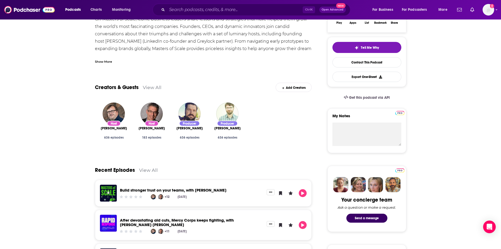
click at [154, 85] on link "View All" at bounding box center [152, 87] width 19 height 6
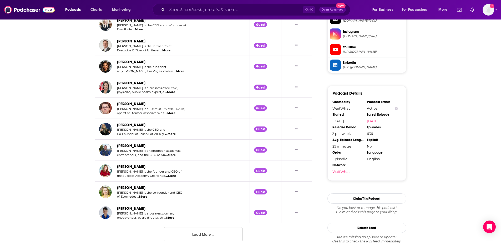
scroll to position [506, 0]
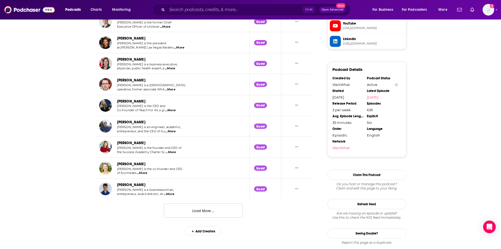
click at [203, 215] on button "Load More ..." at bounding box center [203, 210] width 79 height 14
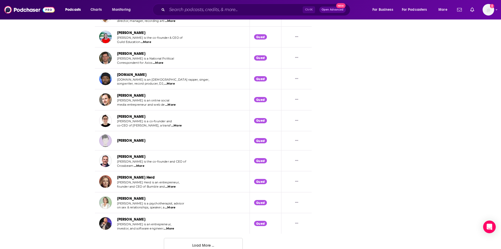
scroll to position [1014, 0]
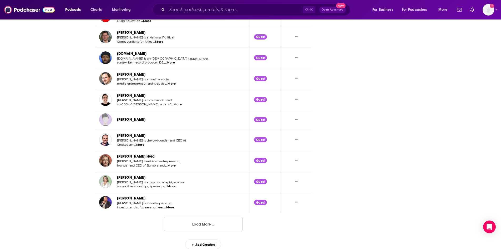
click at [206, 224] on button "Load More ..." at bounding box center [203, 223] width 79 height 14
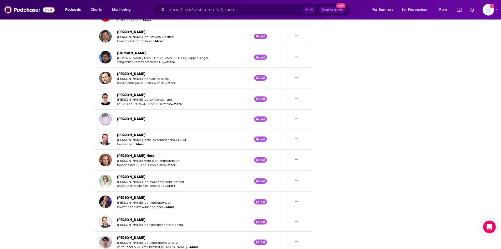
drag, startPoint x: 147, startPoint y: 195, endPoint x: 115, endPoint y: 198, distance: 32.5
click at [115, 198] on div "Marc Andreessen Marc Andreessen is an entrepreneur, investor, and software engi…" at bounding box center [139, 201] width 80 height 14
copy link "[PERSON_NAME]"
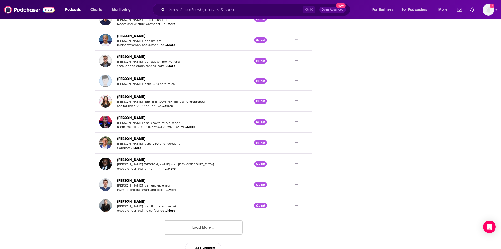
scroll to position [1530, 0]
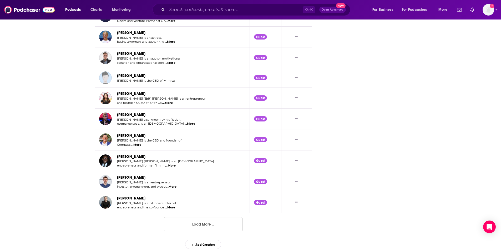
click at [205, 227] on button "Load More ..." at bounding box center [203, 224] width 79 height 14
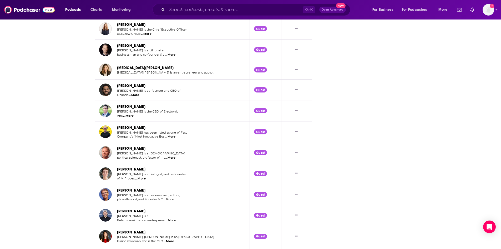
scroll to position [2047, 0]
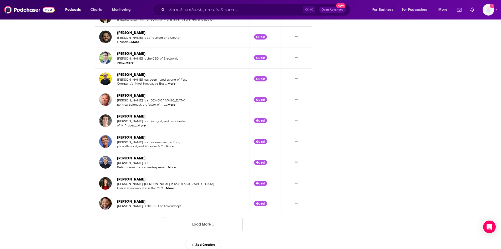
click at [196, 226] on button "Load More ..." at bounding box center [203, 224] width 79 height 14
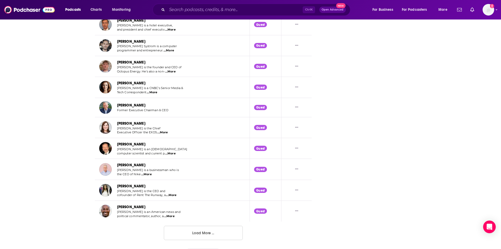
scroll to position [2566, 0]
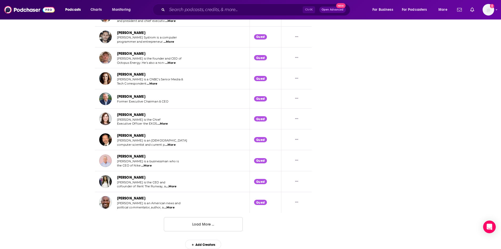
click at [203, 226] on button "Load More ..." at bounding box center [203, 224] width 79 height 14
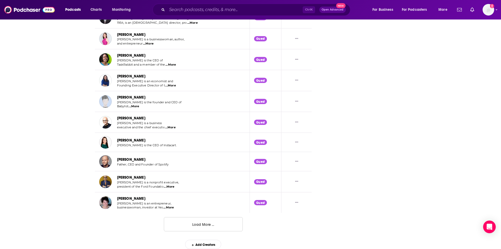
scroll to position [3084, 0]
click at [190, 223] on button "Load More ..." at bounding box center [203, 224] width 79 height 14
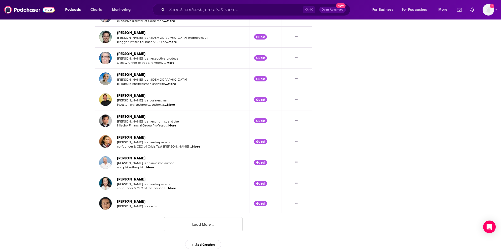
scroll to position [3605, 0]
click at [211, 220] on button "Load More ..." at bounding box center [203, 224] width 79 height 14
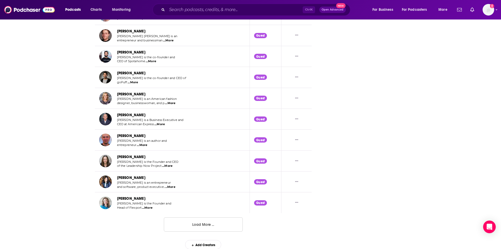
scroll to position [4124, 0]
click at [221, 226] on button "Load More ..." at bounding box center [203, 224] width 79 height 14
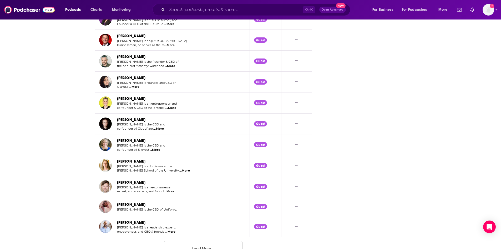
scroll to position [4642, 0]
